Goal: Transaction & Acquisition: Purchase product/service

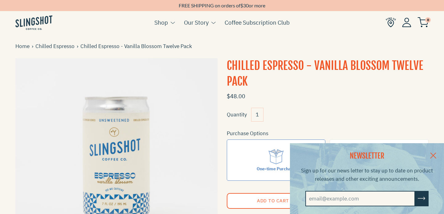
click at [432, 156] on link at bounding box center [434, 155] width 22 height 24
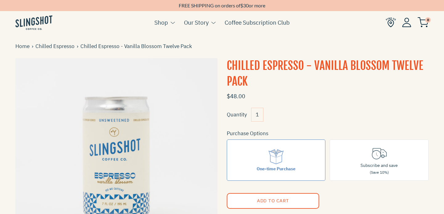
click at [319, 86] on h1 "Chilled Espresso - Vanilla Blossom Twelve Pack" at bounding box center [328, 73] width 202 height 31
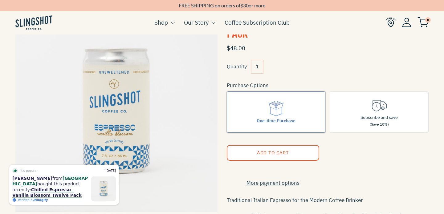
scroll to position [49, 0]
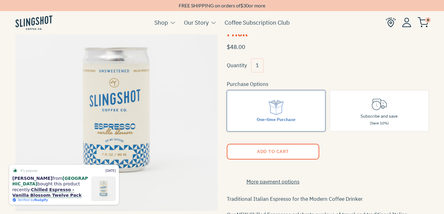
click at [276, 116] on div "One-time Purchase" at bounding box center [276, 119] width 39 height 7
click at [0, 0] on input "One-time Purchase" at bounding box center [0, 0] width 0 height 0
drag, startPoint x: 258, startPoint y: 64, endPoint x: 252, endPoint y: 63, distance: 5.9
click at [252, 63] on input "1" at bounding box center [257, 66] width 12 height 14
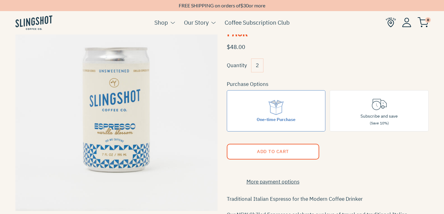
type input "2"
click at [274, 147] on button "Add to Cart" at bounding box center [273, 152] width 93 height 16
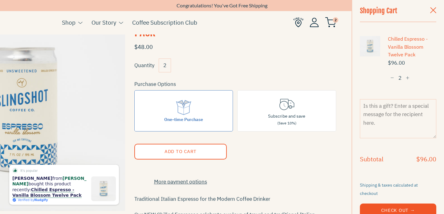
click at [402, 205] on button "Check Out →" at bounding box center [398, 211] width 76 height 14
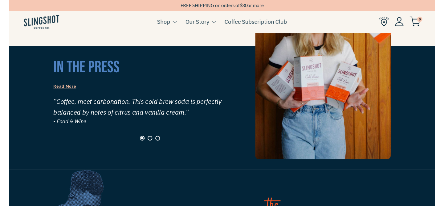
scroll to position [582, 0]
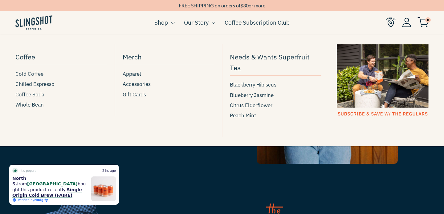
click at [32, 75] on span "Cold Coffee" at bounding box center [29, 74] width 28 height 8
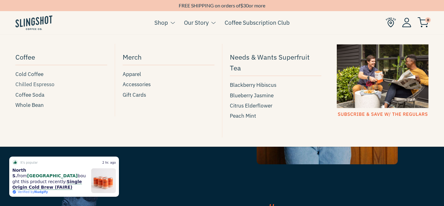
click at [33, 83] on span "Chilled Espresso" at bounding box center [34, 84] width 39 height 8
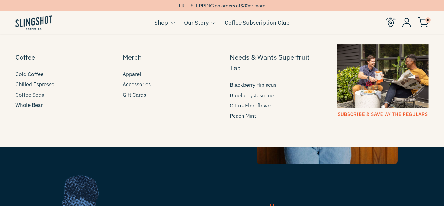
click at [33, 94] on span "Coffee Soda" at bounding box center [29, 95] width 29 height 8
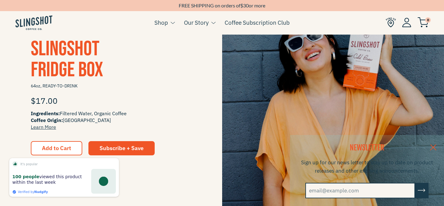
scroll to position [161, 0]
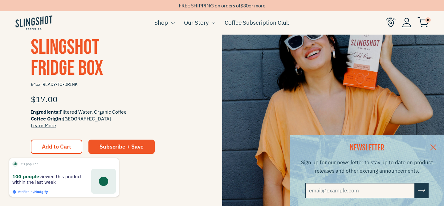
click at [435, 145] on link at bounding box center [434, 147] width 22 height 24
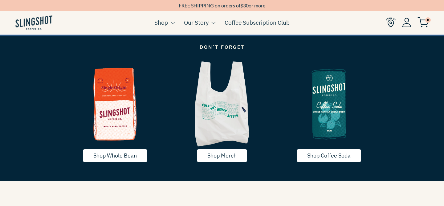
scroll to position [1033, 0]
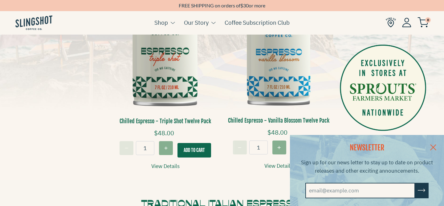
scroll to position [204, 0]
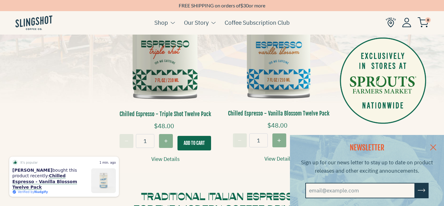
click at [434, 144] on link at bounding box center [434, 147] width 22 height 24
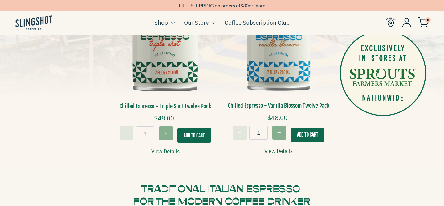
scroll to position [209, 0]
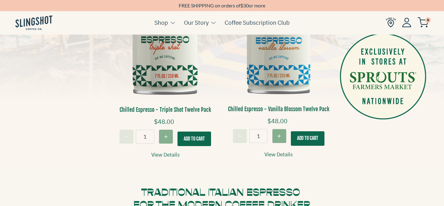
click at [160, 76] on img at bounding box center [165, 28] width 104 height 157
click at [142, 111] on h3 "Chilled Espresso - Triple Shot Twelve Pack" at bounding box center [165, 110] width 104 height 8
click at [282, 56] on img at bounding box center [279, 29] width 104 height 156
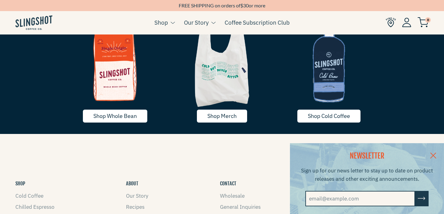
scroll to position [1053, 0]
